Goal: Find specific page/section: Find specific page/section

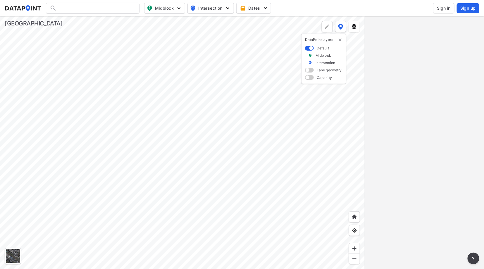
click at [199, 157] on div at bounding box center [182, 142] width 364 height 253
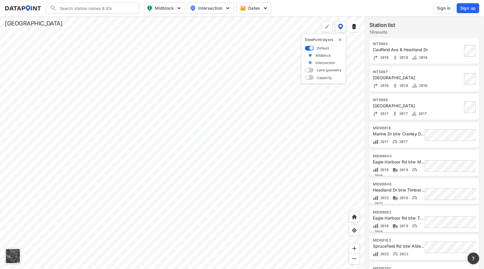
click at [155, 124] on div at bounding box center [182, 142] width 364 height 253
click at [154, 74] on div at bounding box center [182, 142] width 364 height 253
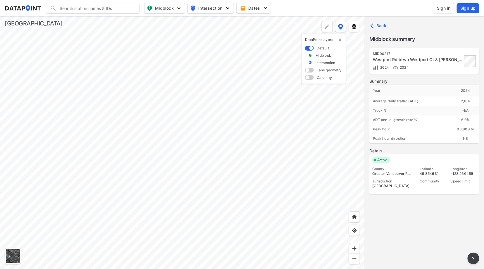
click at [447, 7] on span "Sign in" at bounding box center [444, 8] width 14 height 6
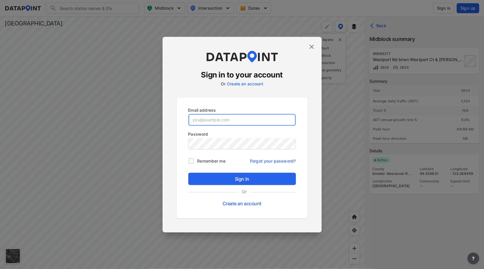
type input "[EMAIL_ADDRESS][DOMAIN_NAME]"
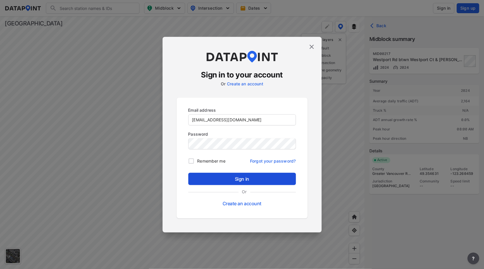
click at [240, 178] on span "Sign in" at bounding box center [242, 178] width 98 height 7
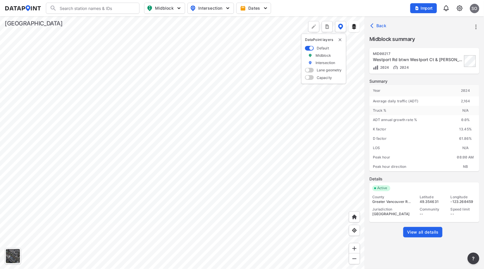
click at [423, 231] on span "View all details" at bounding box center [423, 232] width 32 height 6
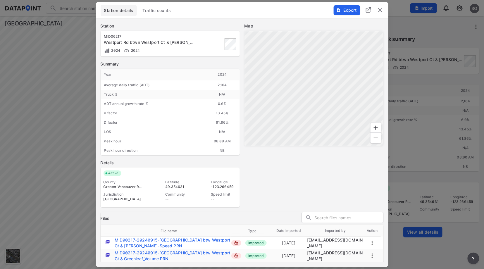
click at [152, 9] on span "Traffic counts" at bounding box center [157, 11] width 28 height 6
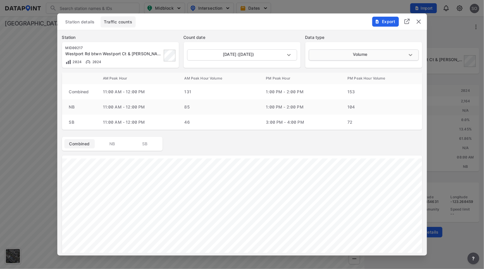
click at [347, 53] on body "Search Please enter a search term. Midblock Intersection Dates Import SO Import…" at bounding box center [242, 134] width 484 height 269
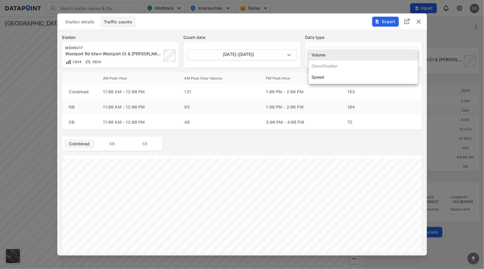
click at [322, 77] on li "Speed" at bounding box center [363, 77] width 109 height 11
type input "Speed"
